Goal: Task Accomplishment & Management: Manage account settings

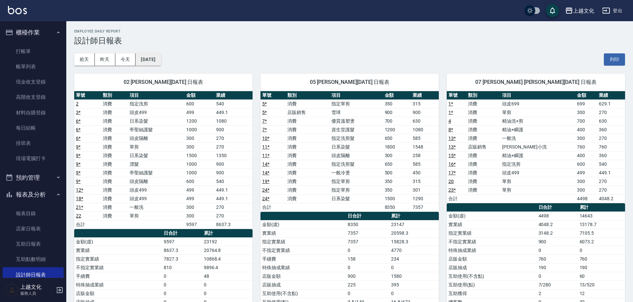
click at [149, 59] on button "[DATE]" at bounding box center [148, 59] width 25 height 12
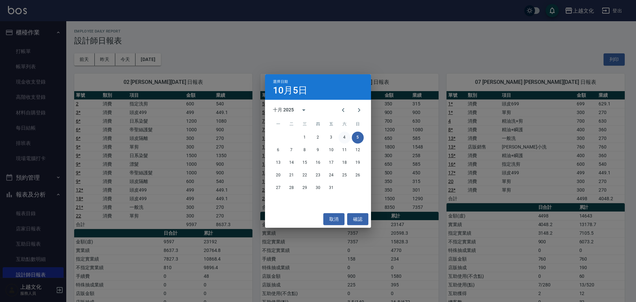
click at [347, 137] on button "4" at bounding box center [345, 138] width 12 height 12
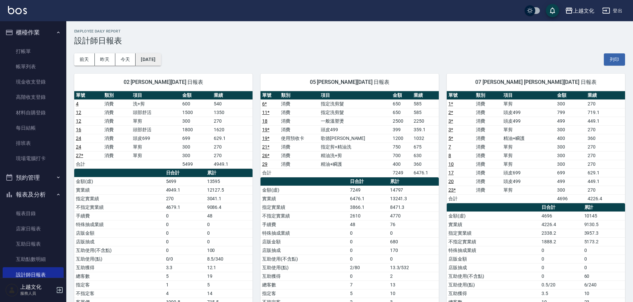
click at [155, 55] on button "[DATE]" at bounding box center [148, 59] width 25 height 12
click at [105, 58] on button "昨天" at bounding box center [105, 59] width 21 height 12
click at [161, 57] on button "[DATE]" at bounding box center [148, 59] width 25 height 12
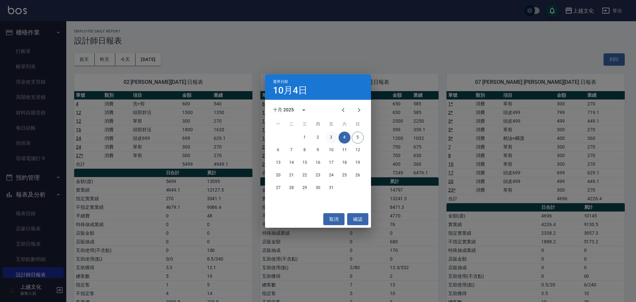
click at [330, 134] on button "3" at bounding box center [331, 138] width 12 height 12
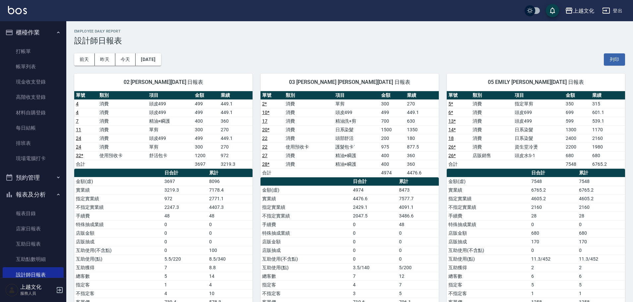
click at [234, 52] on div "[DATE] [DATE] [DATE] [DATE] 列印" at bounding box center [349, 59] width 551 height 28
click at [129, 57] on button "今天" at bounding box center [125, 59] width 21 height 12
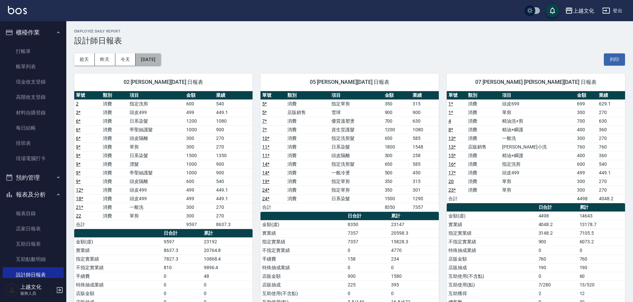
click at [155, 56] on button "[DATE]" at bounding box center [148, 59] width 25 height 12
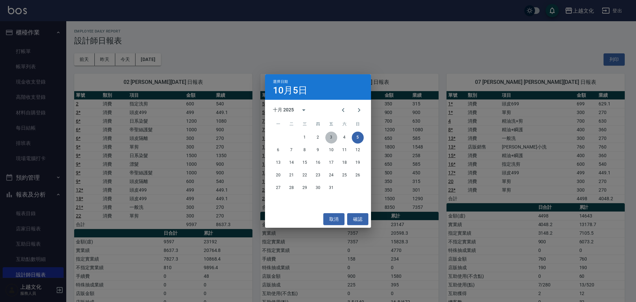
click at [328, 136] on button "3" at bounding box center [331, 138] width 12 height 12
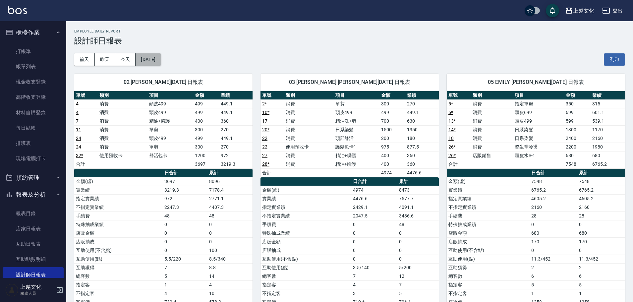
click at [152, 59] on button "[DATE]" at bounding box center [148, 59] width 25 height 12
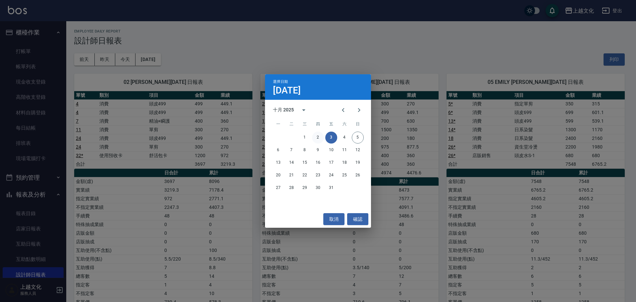
click at [316, 135] on button "2" at bounding box center [318, 138] width 12 height 12
click at [316, 135] on div "上越文化 [DATE] 設計師日報表 列印時間： [DATE][PHONE_NUMBER]:57 Employee Daily Report 設計師日報表 […" at bounding box center [316, 303] width 633 height 606
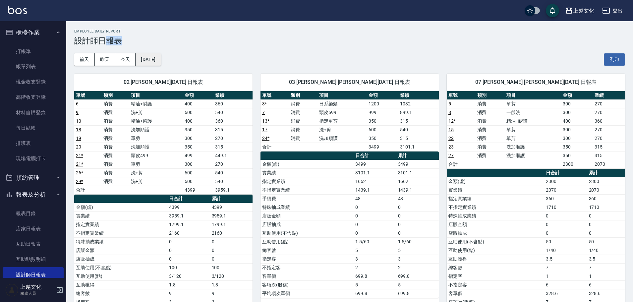
click at [142, 61] on button "[DATE]" at bounding box center [148, 59] width 25 height 12
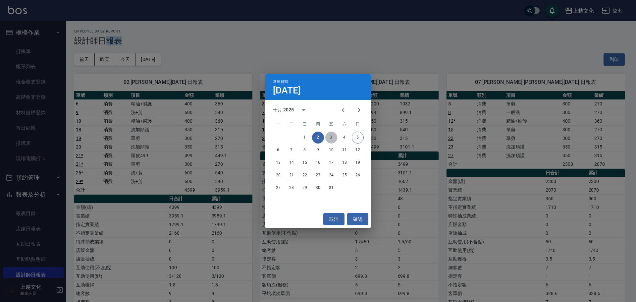
click at [332, 140] on button "3" at bounding box center [331, 138] width 12 height 12
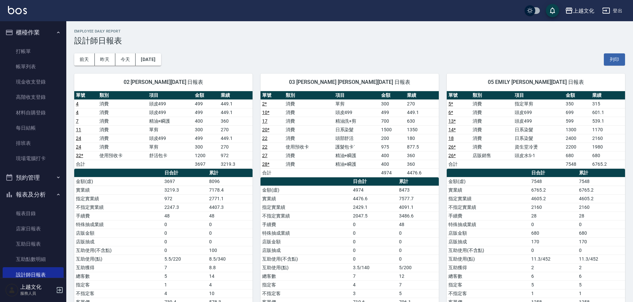
click at [258, 81] on div "03 kelly [PERSON_NAME][DATE] 日報表 單號 類別 項目 金額 業績 2 * 消費 單剪 300 270 10 * 消費 頭皮499…" at bounding box center [345, 199] width 186 height 266
click at [161, 59] on button "[DATE]" at bounding box center [148, 59] width 25 height 12
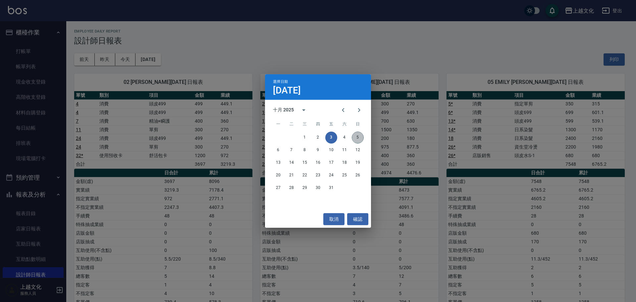
click at [358, 138] on button "5" at bounding box center [358, 138] width 12 height 12
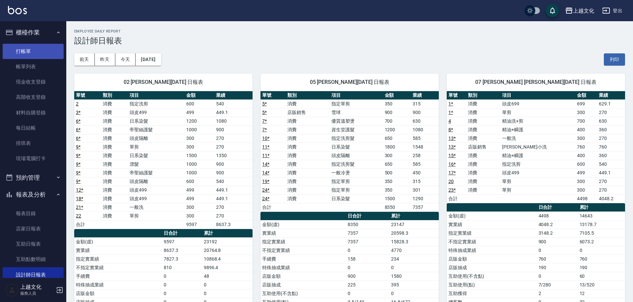
click at [36, 54] on link "打帳單" at bounding box center [33, 51] width 61 height 15
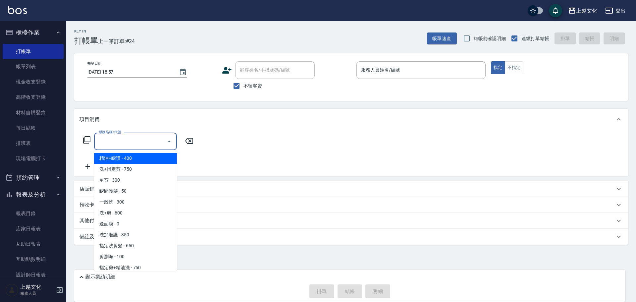
click at [156, 143] on input "服務名稱/代號" at bounding box center [130, 142] width 67 height 12
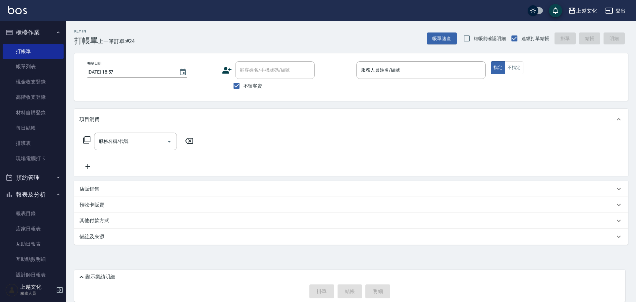
click at [382, 142] on div "服務名稱/代號 服務名稱/代號" at bounding box center [351, 153] width 554 height 46
click at [435, 73] on input "服務人員姓名/編號" at bounding box center [420, 70] width 123 height 12
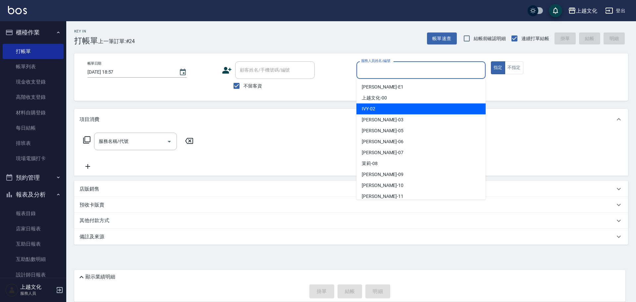
drag, startPoint x: 391, startPoint y: 108, endPoint x: 386, endPoint y: 108, distance: 4.6
click at [391, 108] on div "IVY -02" at bounding box center [420, 108] width 129 height 11
type input "IVY-02"
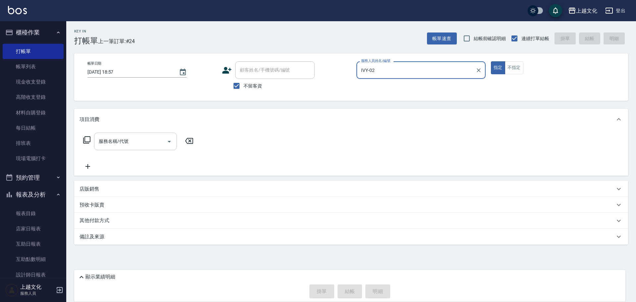
click at [115, 148] on div "服務名稱/代號" at bounding box center [135, 142] width 83 height 18
click at [86, 140] on icon at bounding box center [87, 140] width 8 height 8
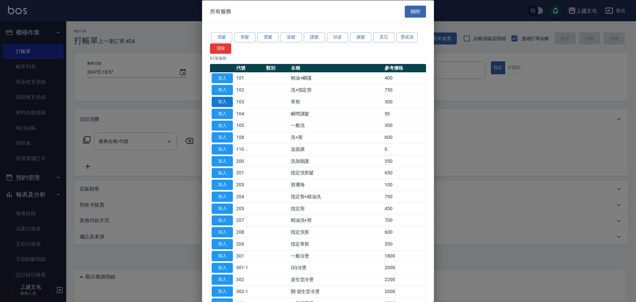
click at [220, 102] on button "加入" at bounding box center [222, 102] width 21 height 10
type input "單剪(103)"
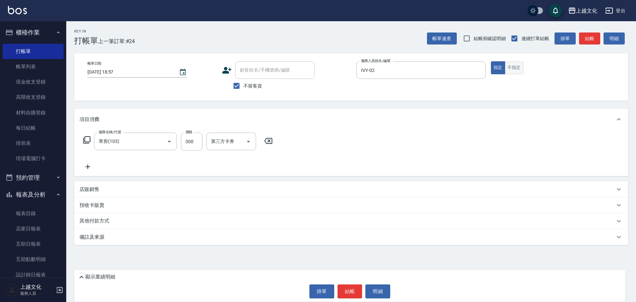
click at [511, 68] on button "不指定" at bounding box center [514, 67] width 19 height 13
click at [353, 290] on button "結帳" at bounding box center [350, 291] width 25 height 14
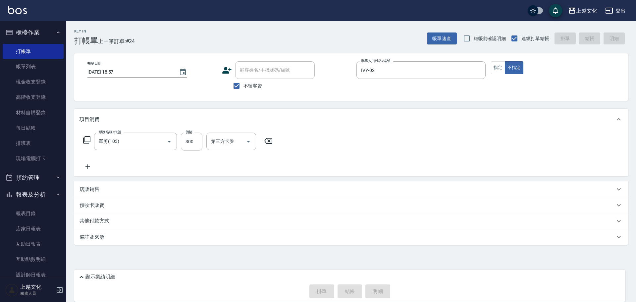
type input "[DATE] 19:00"
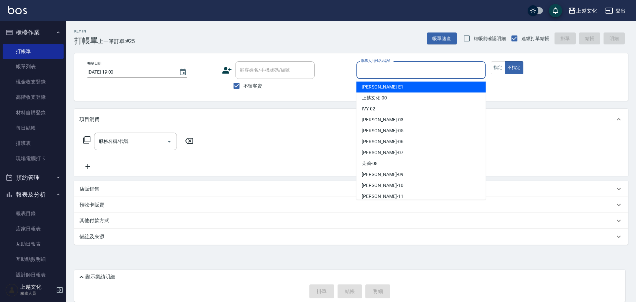
click at [440, 72] on input "服務人員姓名/編號" at bounding box center [420, 70] width 123 height 12
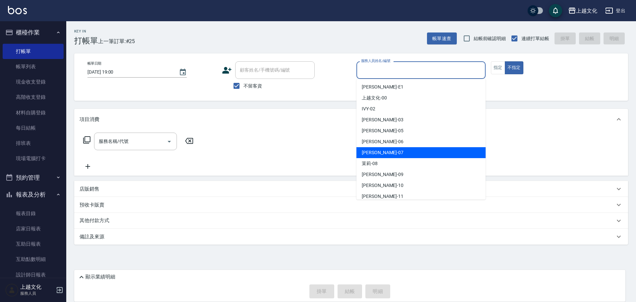
click at [378, 152] on div "[PERSON_NAME] -07" at bounding box center [420, 152] width 129 height 11
type input "[PERSON_NAME]-07"
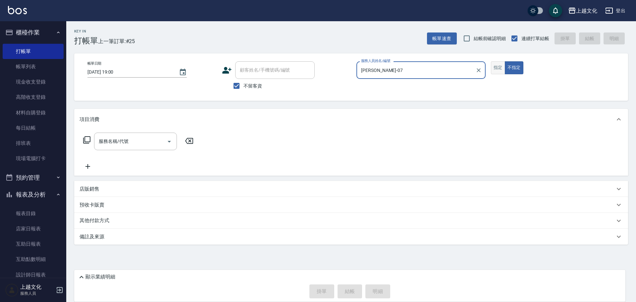
click at [494, 67] on button "指定" at bounding box center [498, 67] width 14 height 13
click at [83, 137] on icon at bounding box center [87, 140] width 8 height 8
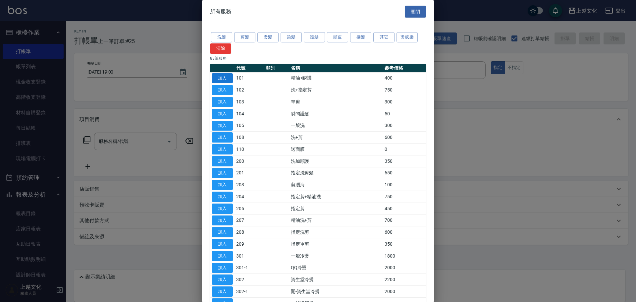
drag, startPoint x: 224, startPoint y: 73, endPoint x: 218, endPoint y: 84, distance: 12.5
click at [224, 73] on button "加入" at bounding box center [222, 78] width 21 height 10
type input "精油+瞬護(101)"
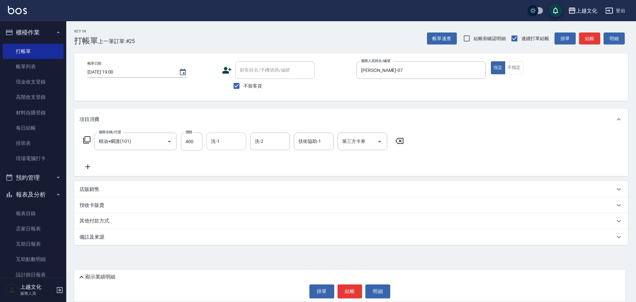
click at [244, 142] on div "洗-1" at bounding box center [226, 142] width 40 height 18
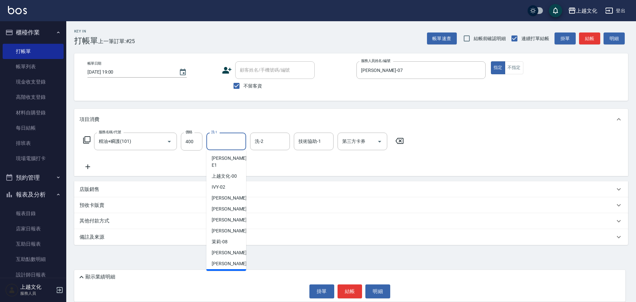
click at [240, 269] on div "[PERSON_NAME] -11" at bounding box center [226, 274] width 40 height 11
type input "[PERSON_NAME]-11"
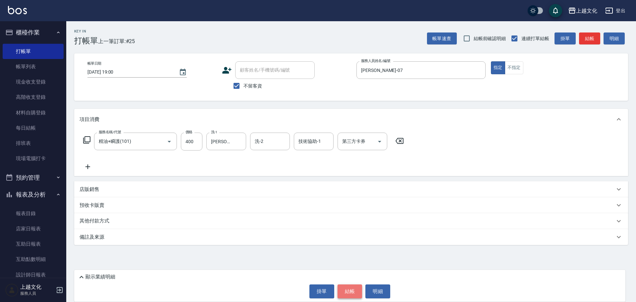
click at [359, 287] on button "結帳" at bounding box center [350, 291] width 25 height 14
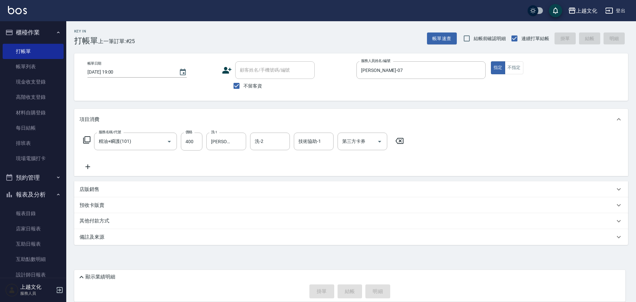
type input "[DATE] 19:01"
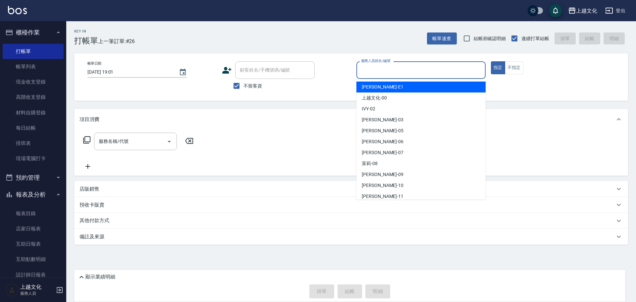
click at [443, 69] on input "服務人員姓名/編號" at bounding box center [420, 70] width 123 height 12
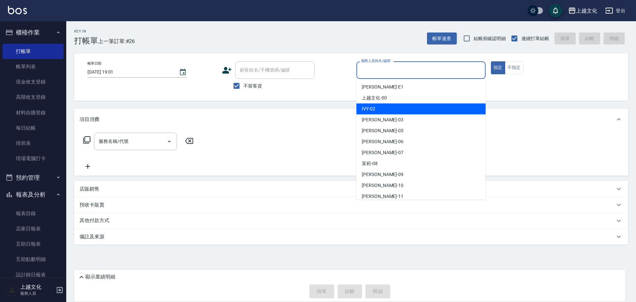
click at [383, 113] on div "IVY -02" at bounding box center [420, 108] width 129 height 11
type input "IVY-02"
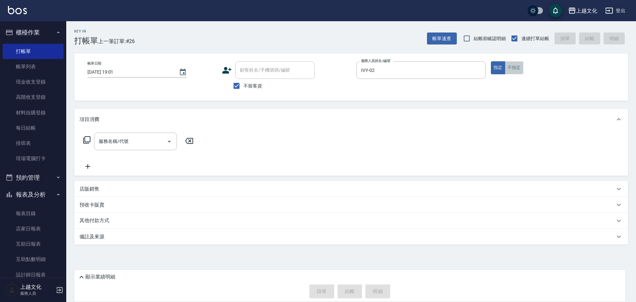
click at [512, 68] on button "不指定" at bounding box center [514, 67] width 19 height 13
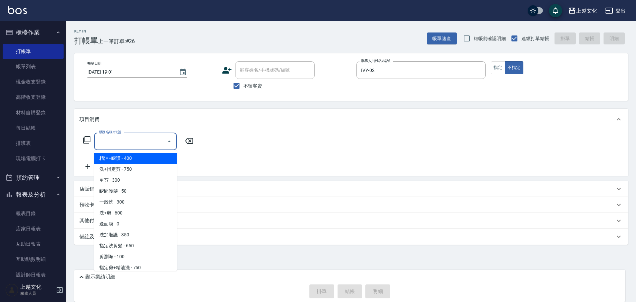
click at [163, 143] on input "服務名稱/代號" at bounding box center [130, 142] width 67 height 12
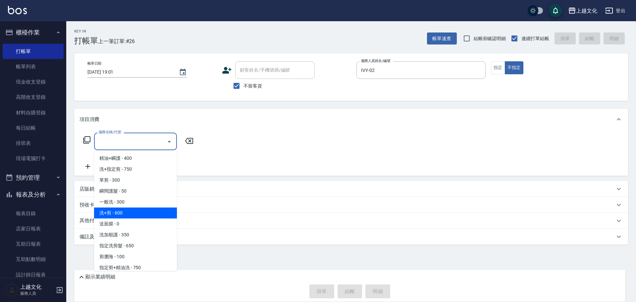
click at [108, 213] on span "洗+剪 - 600" at bounding box center [135, 212] width 83 height 11
type input "洗+剪(108)"
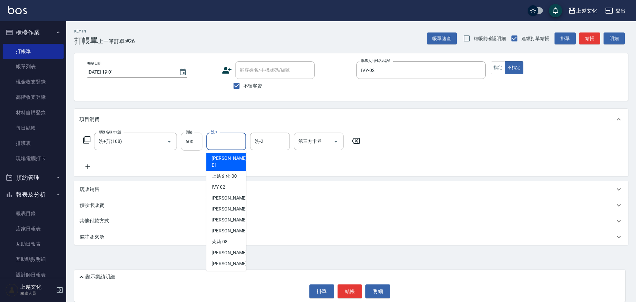
click at [219, 141] on input "洗-1" at bounding box center [226, 142] width 34 height 12
drag, startPoint x: 225, startPoint y: 263, endPoint x: 222, endPoint y: 258, distance: 5.5
click at [225, 269] on div "[PERSON_NAME] -11" at bounding box center [226, 274] width 40 height 11
type input "[PERSON_NAME]-11"
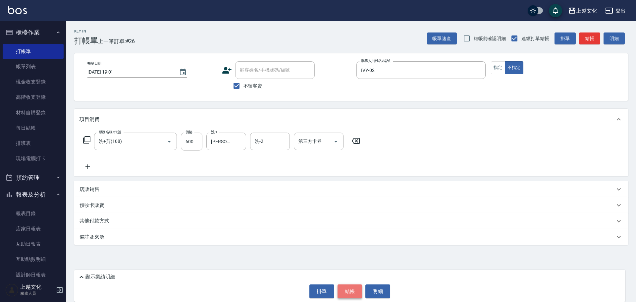
click at [347, 292] on button "結帳" at bounding box center [350, 291] width 25 height 14
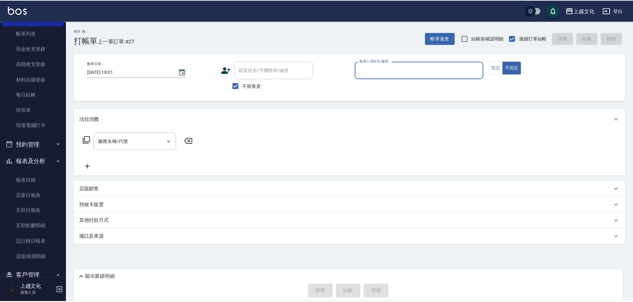
scroll to position [65, 0]
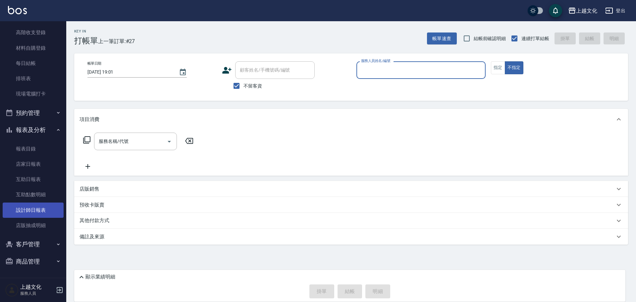
click at [30, 208] on link "設計師日報表" at bounding box center [33, 209] width 61 height 15
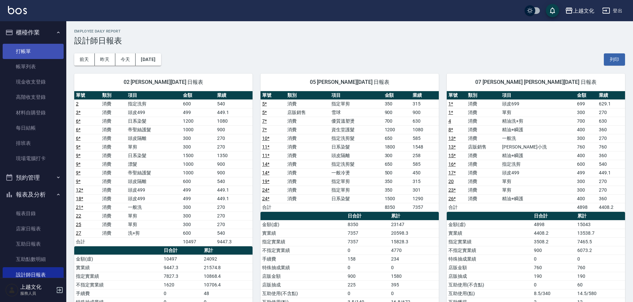
drag, startPoint x: 17, startPoint y: 60, endPoint x: 23, endPoint y: 47, distance: 13.6
click at [17, 60] on link "帳單列表" at bounding box center [33, 66] width 61 height 15
click at [18, 52] on link "打帳單" at bounding box center [33, 51] width 61 height 15
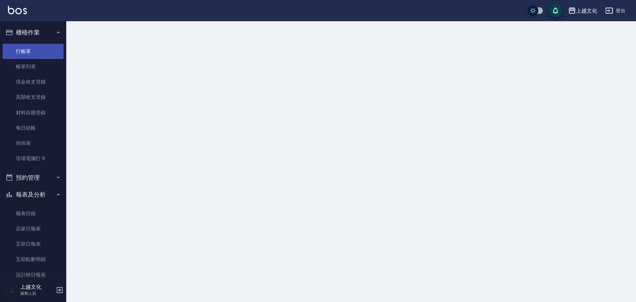
click at [25, 44] on link "打帳單" at bounding box center [33, 51] width 61 height 15
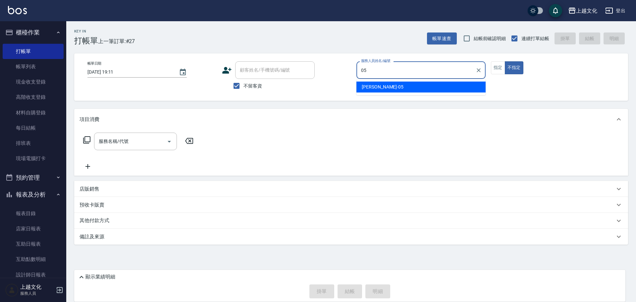
type input "[PERSON_NAME]-05"
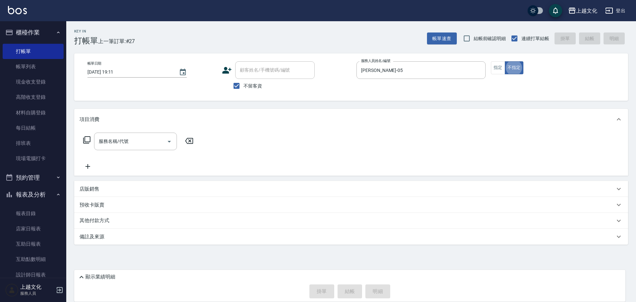
type button "false"
click at [517, 64] on button "不指定" at bounding box center [514, 67] width 19 height 13
click at [148, 136] on input "服務名稱/代號" at bounding box center [130, 142] width 67 height 12
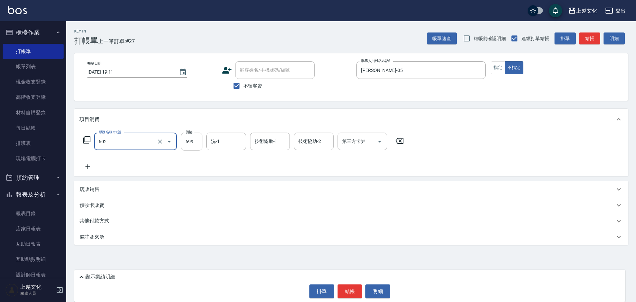
type input "頭皮699(602)"
type input "700"
type input "[PERSON_NAME]-11"
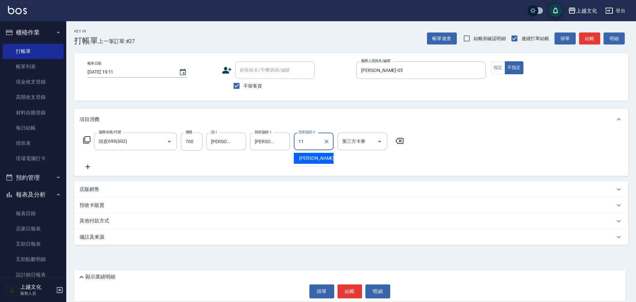
type input "[PERSON_NAME]-11"
click at [350, 289] on button "結帳" at bounding box center [350, 291] width 25 height 14
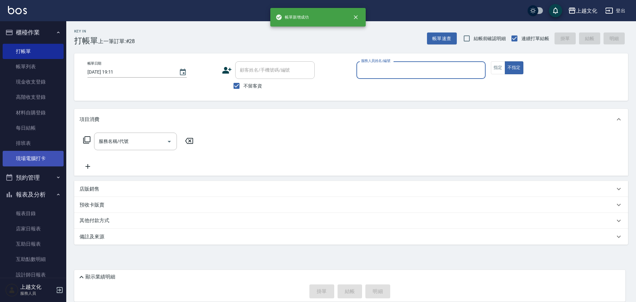
click at [30, 156] on link "現場電腦打卡" at bounding box center [33, 158] width 61 height 15
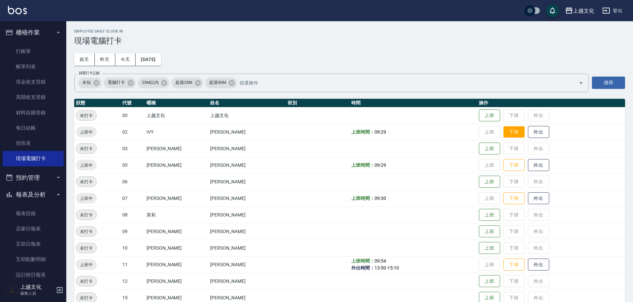
click at [505, 132] on button "下班" at bounding box center [513, 132] width 21 height 12
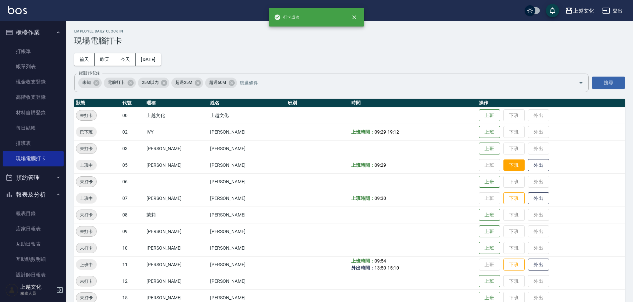
click at [511, 168] on button "下班" at bounding box center [513, 165] width 21 height 12
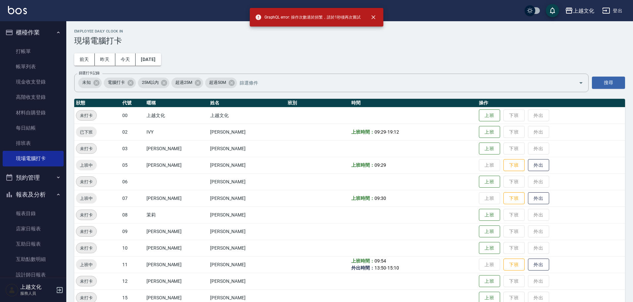
click at [506, 171] on td "上班 下班 外出" at bounding box center [551, 165] width 148 height 17
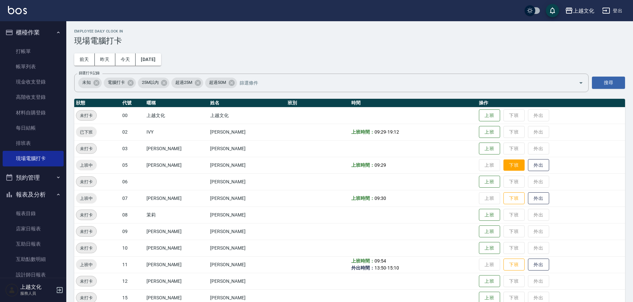
click at [503, 162] on button "下班" at bounding box center [513, 165] width 21 height 12
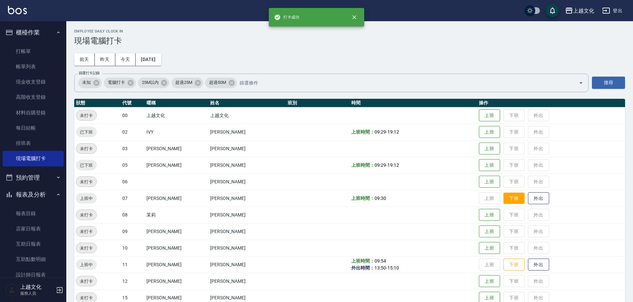
click at [512, 197] on button "下班" at bounding box center [513, 198] width 21 height 12
click at [503, 264] on button "下班" at bounding box center [513, 265] width 21 height 12
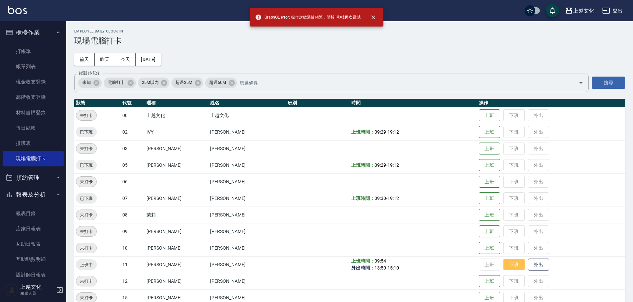
click at [504, 266] on button "下班" at bounding box center [513, 265] width 21 height 12
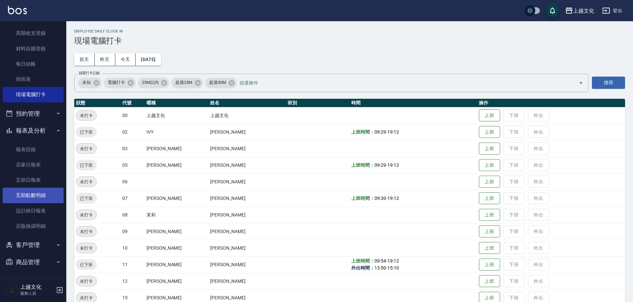
scroll to position [65, 0]
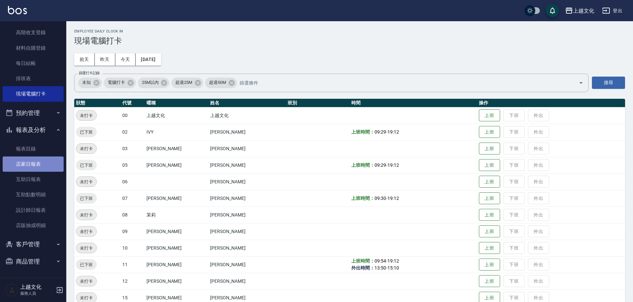
click at [40, 163] on link "店家日報表" at bounding box center [33, 163] width 61 height 15
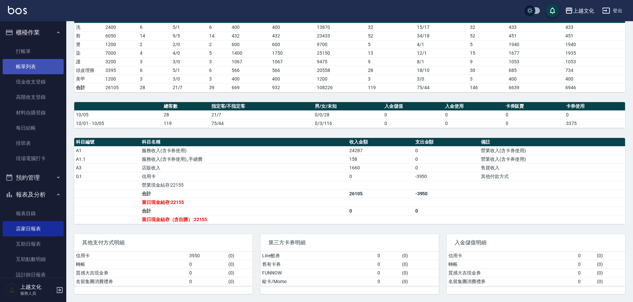
click at [51, 66] on link "帳單列表" at bounding box center [33, 66] width 61 height 15
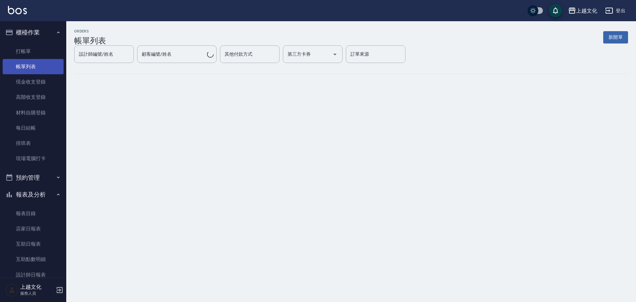
click at [27, 70] on link "帳單列表" at bounding box center [33, 66] width 61 height 15
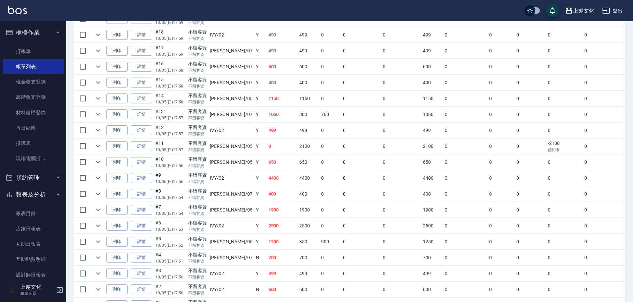
scroll to position [369, 0]
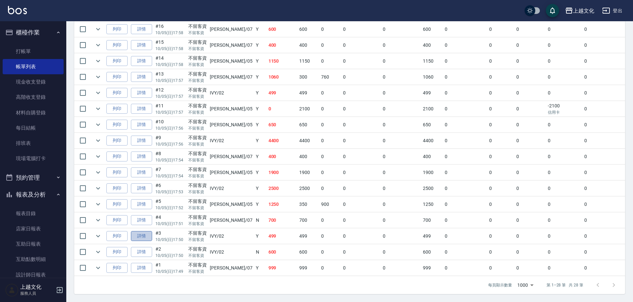
click at [146, 237] on link "詳情" at bounding box center [141, 236] width 21 height 10
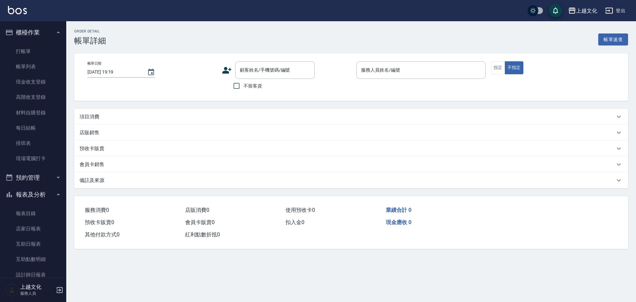
type input "[DATE] 17:50"
checkbox input "true"
type input "IVY-02"
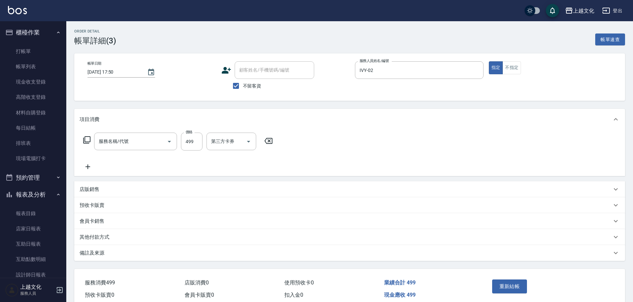
type input "頭皮499(601)"
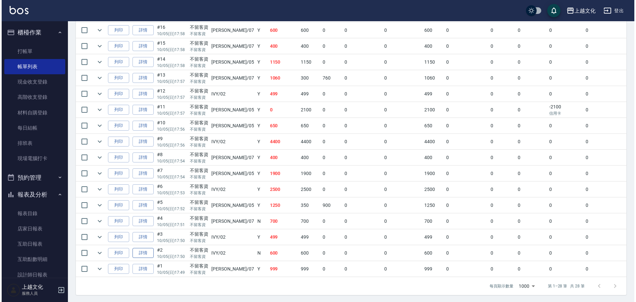
scroll to position [369, 0]
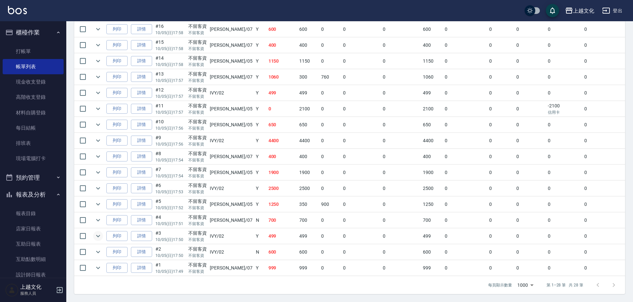
click at [99, 235] on icon "expand row" at bounding box center [98, 236] width 8 height 8
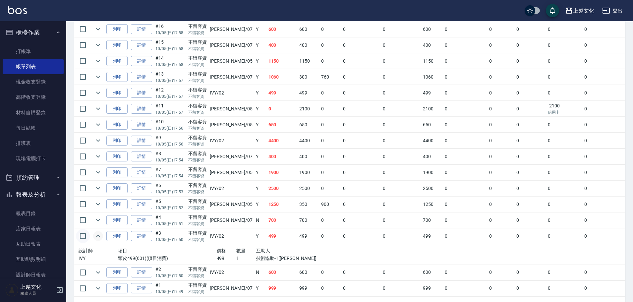
click at [84, 237] on input "checkbox" at bounding box center [83, 236] width 14 height 14
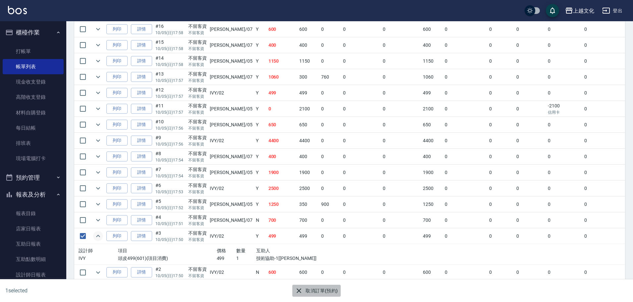
click at [319, 291] on button "取消訂單(預約)" at bounding box center [316, 291] width 48 height 12
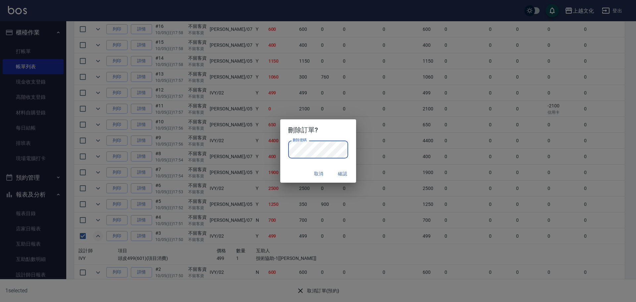
click at [343, 172] on button "確認" at bounding box center [342, 174] width 21 height 12
click at [343, 172] on div "取消 確認" at bounding box center [318, 174] width 76 height 18
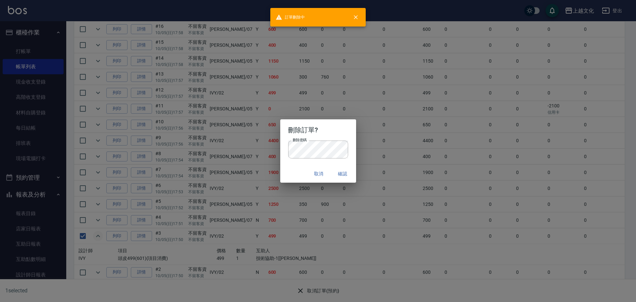
checkbox input "false"
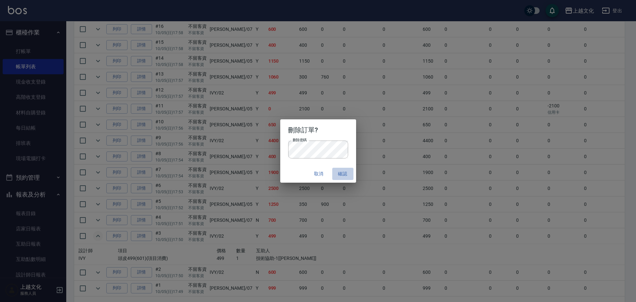
click at [347, 175] on button "確認" at bounding box center [342, 174] width 21 height 12
click at [342, 172] on button "確認" at bounding box center [342, 174] width 21 height 12
click at [344, 175] on button "確認" at bounding box center [342, 174] width 21 height 12
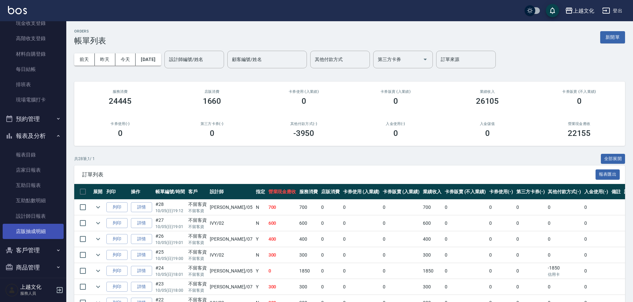
scroll to position [65, 0]
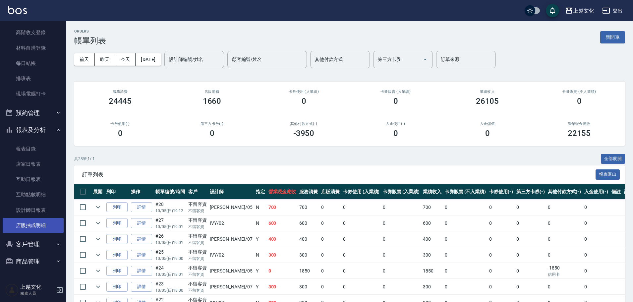
click at [38, 226] on link "店販抽成明細" at bounding box center [33, 225] width 61 height 15
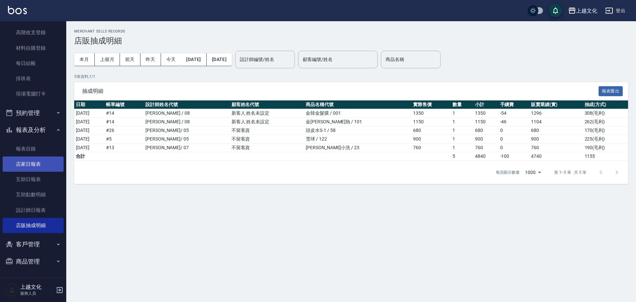
click at [37, 165] on link "店家日報表" at bounding box center [33, 163] width 61 height 15
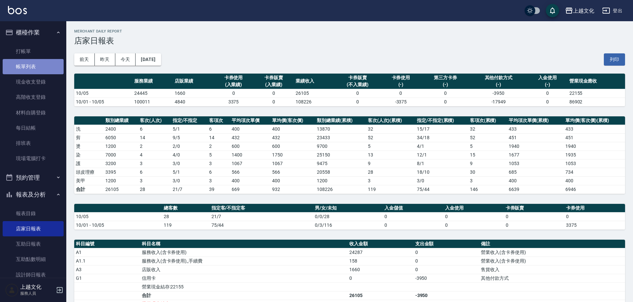
click at [34, 63] on link "帳單列表" at bounding box center [33, 66] width 61 height 15
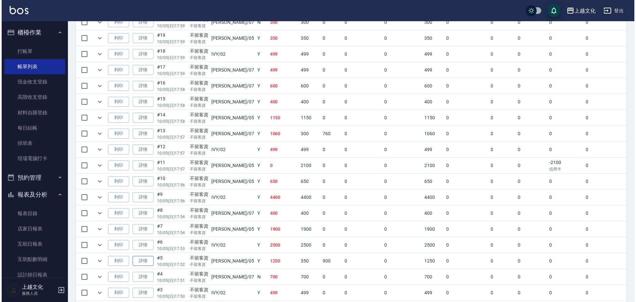
scroll to position [369, 0]
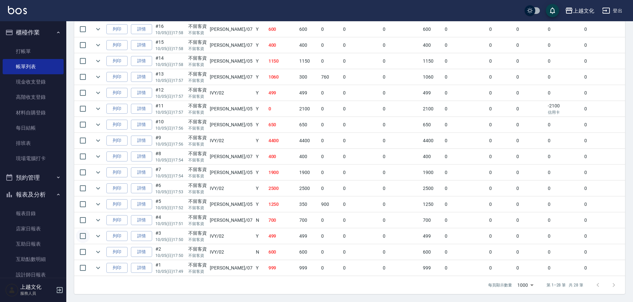
click at [84, 234] on input "checkbox" at bounding box center [83, 236] width 14 height 14
checkbox input "true"
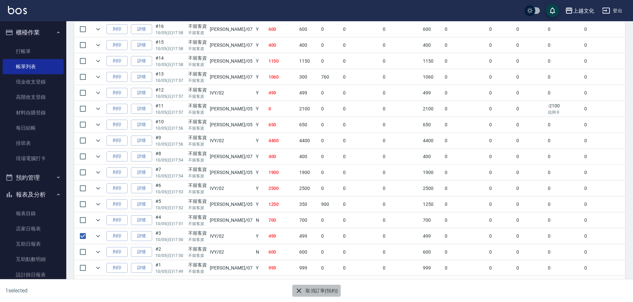
click at [312, 290] on button "取消訂單(預約)" at bounding box center [316, 291] width 48 height 12
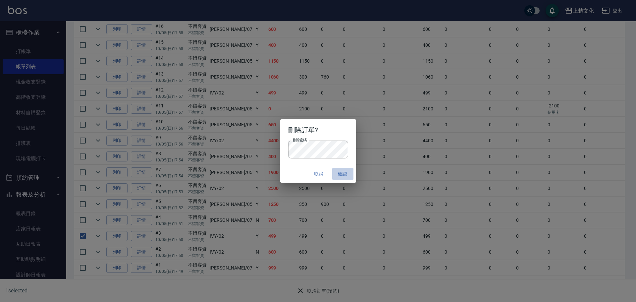
click at [345, 171] on button "確認" at bounding box center [342, 174] width 21 height 12
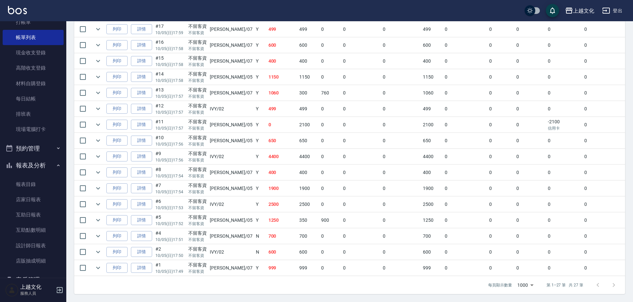
scroll to position [65, 0]
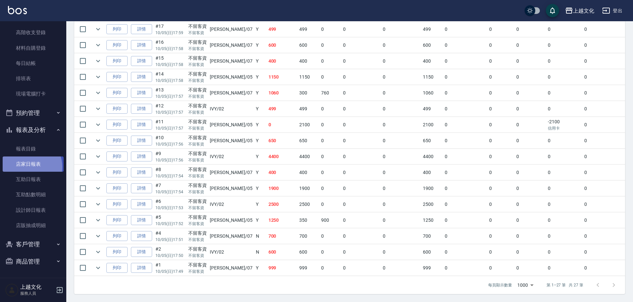
click at [28, 167] on link "店家日報表" at bounding box center [33, 163] width 61 height 15
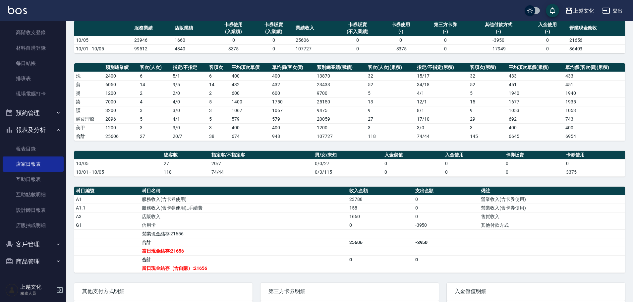
scroll to position [102, 0]
